Goal: Information Seeking & Learning: Learn about a topic

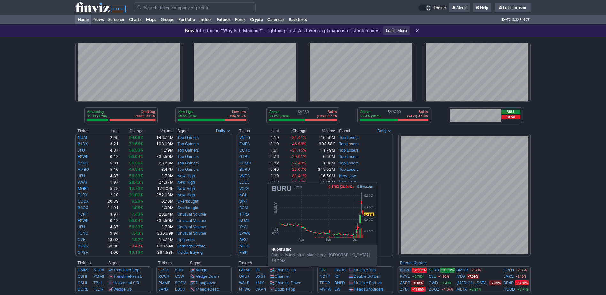
click at [298, 156] on link "BURU" at bounding box center [405, 270] width 11 height 6
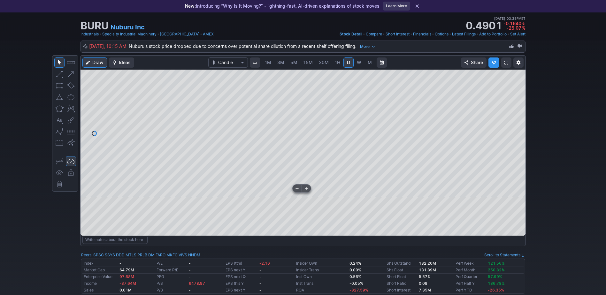
scroll to position [32, 0]
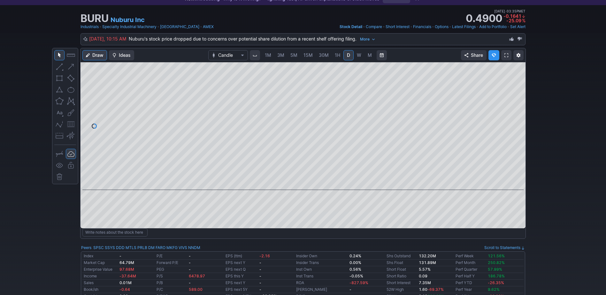
click at [267, 57] on span "1M" at bounding box center [268, 54] width 6 height 5
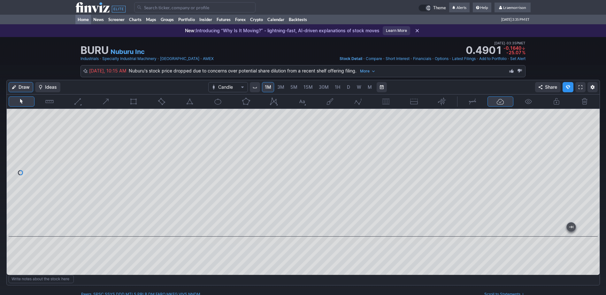
click at [83, 19] on link "Home" at bounding box center [83, 20] width 16 height 10
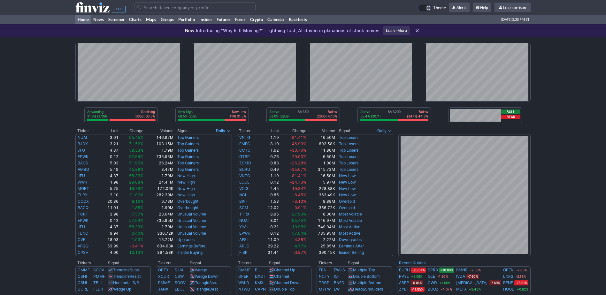
click at [547, 144] on div "Advancing 31.3% (1739) Declining (3686) 66.3% New High 68.5% (239) New Low (110…" at bounding box center [303, 261] width 606 height 449
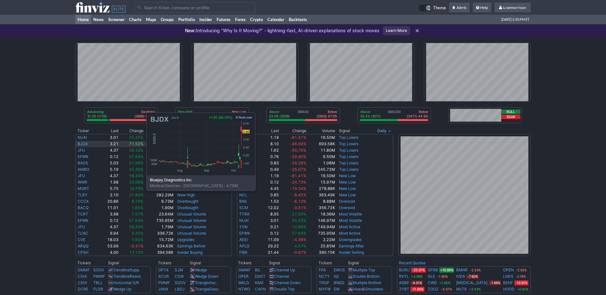
click at [82, 143] on link "BJDX" at bounding box center [83, 143] width 10 height 5
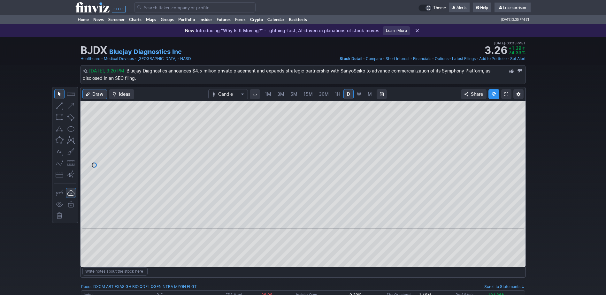
click at [268, 93] on span "1M" at bounding box center [268, 93] width 6 height 5
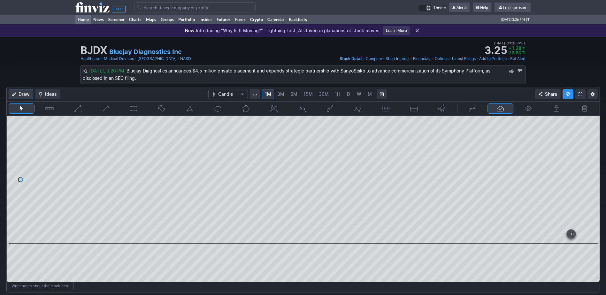
click at [83, 18] on link "Home" at bounding box center [83, 20] width 16 height 10
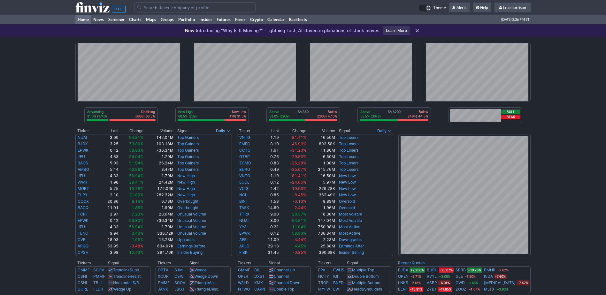
click at [159, 8] on input "Search" at bounding box center [194, 7] width 121 height 10
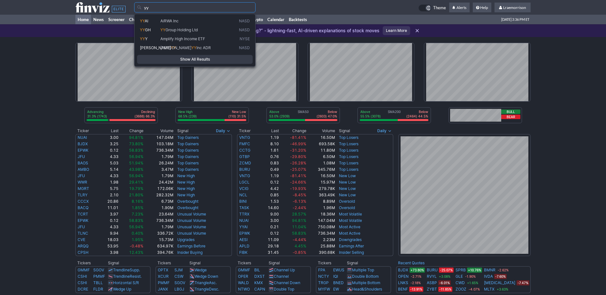
click at [165, 20] on span "AiRWA Inc" at bounding box center [169, 21] width 18 height 5
type input "YYAI"
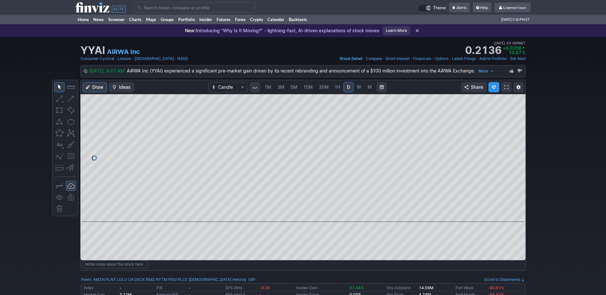
click at [266, 87] on span "1M" at bounding box center [268, 86] width 6 height 5
